Goal: Find specific page/section: Find specific page/section

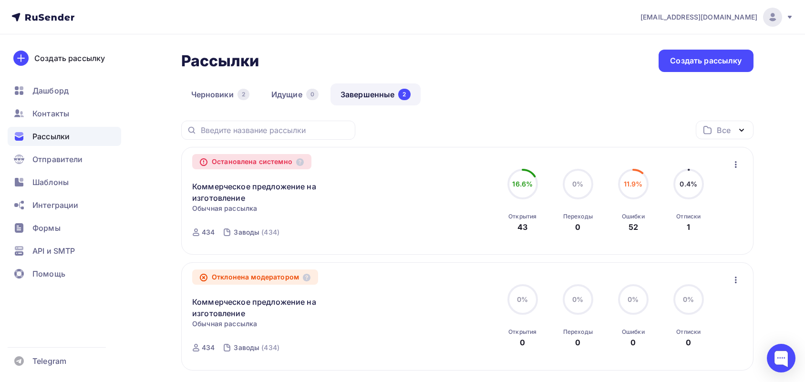
click at [244, 160] on div "Остановлена системно" at bounding box center [251, 161] width 119 height 15
click at [201, 160] on icon at bounding box center [203, 162] width 7 height 7
click at [204, 161] on icon at bounding box center [204, 161] width 0 height 1
click at [301, 161] on icon at bounding box center [300, 162] width 8 height 8
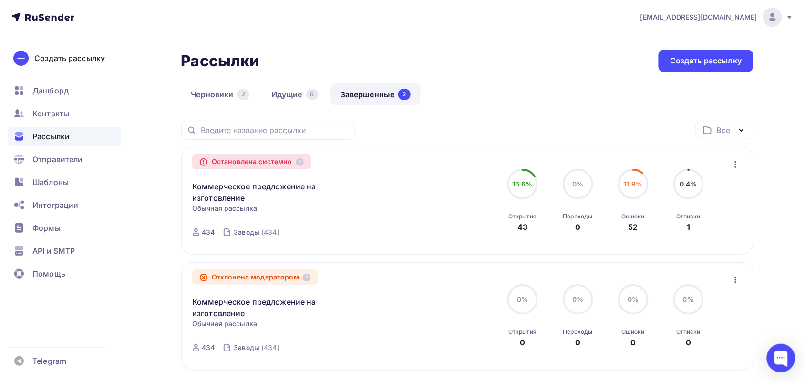
click at [732, 163] on icon "button" at bounding box center [735, 164] width 11 height 11
click at [377, 97] on link "Завершенные 2" at bounding box center [376, 94] width 90 height 22
click at [608, 220] on div "16.6% 16.6% Открытия 43 0% 0% [DEMOGRAPHIC_DATA] 0 11.9% 11.9% Ошибки 52 0.4% 0…" at bounding box center [606, 201] width 214 height 64
